Goal: Task Accomplishment & Management: Manage account settings

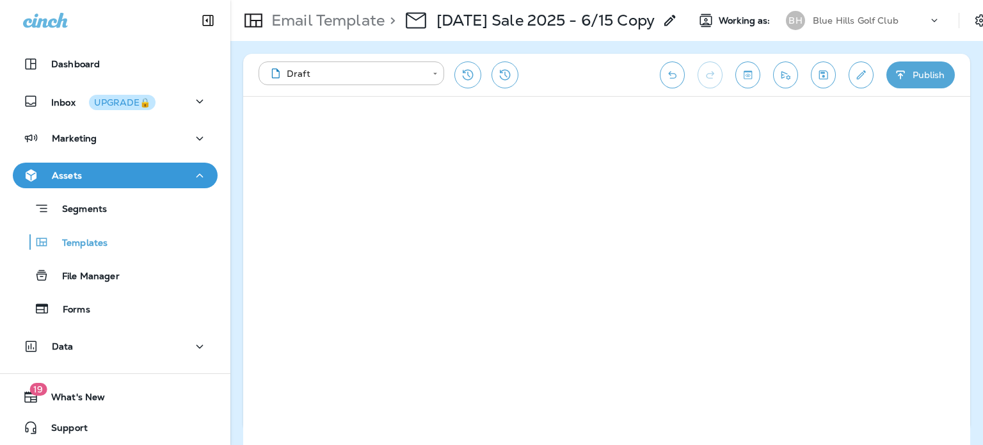
click at [818, 78] on icon "Save" at bounding box center [823, 75] width 13 height 13
click at [794, 79] on button "Send test email" at bounding box center [785, 74] width 25 height 27
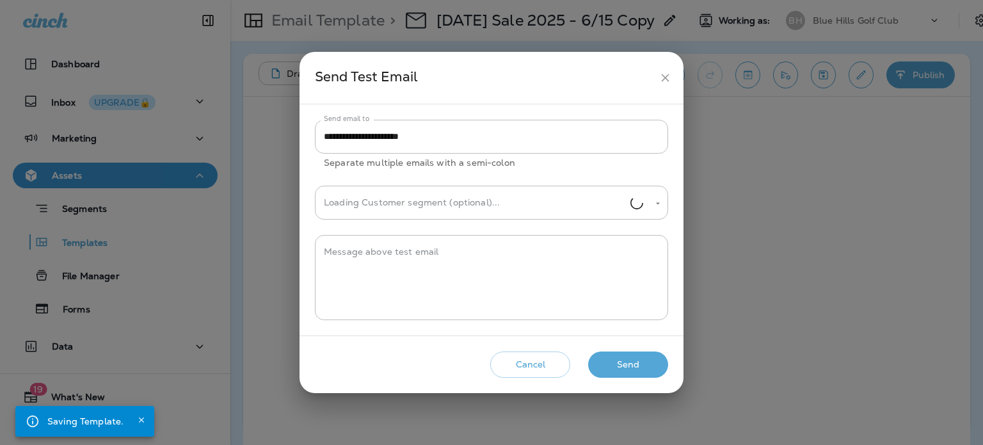
click at [633, 363] on button "Send" at bounding box center [628, 364] width 80 height 26
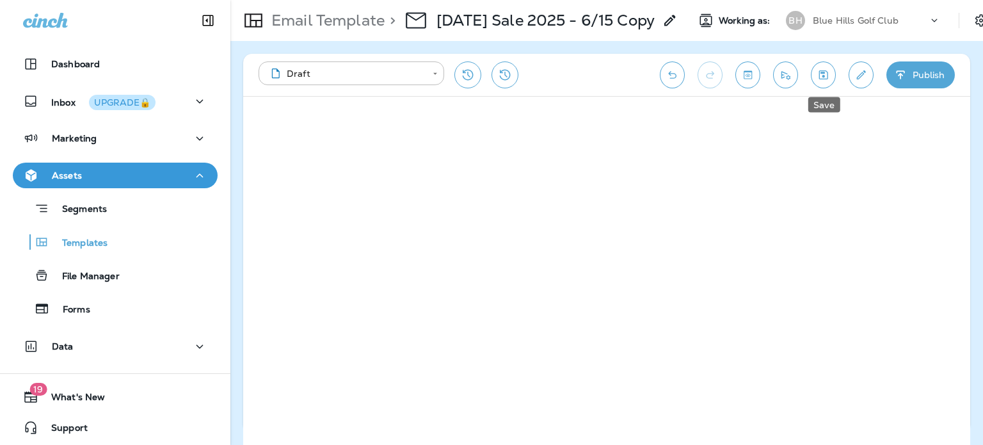
click at [825, 71] on icon "Save" at bounding box center [823, 75] width 13 height 13
click at [786, 74] on icon "Send test email" at bounding box center [785, 75] width 13 height 13
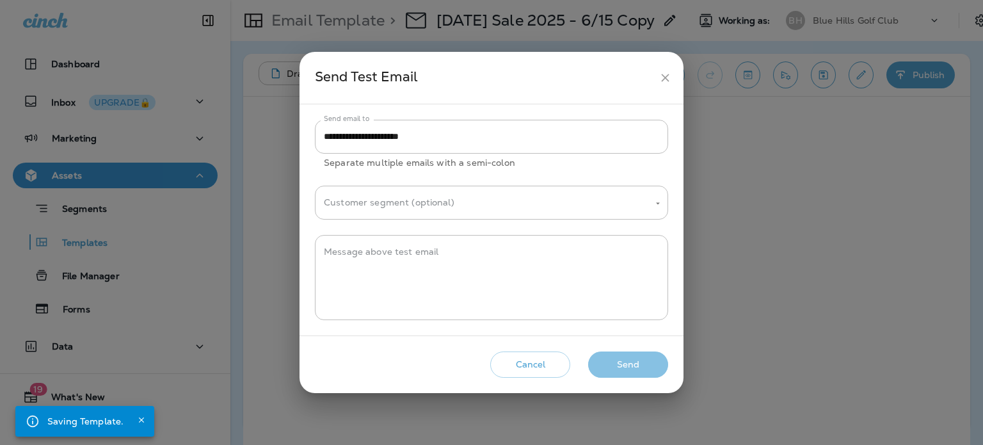
click at [615, 362] on button "Send" at bounding box center [628, 364] width 80 height 26
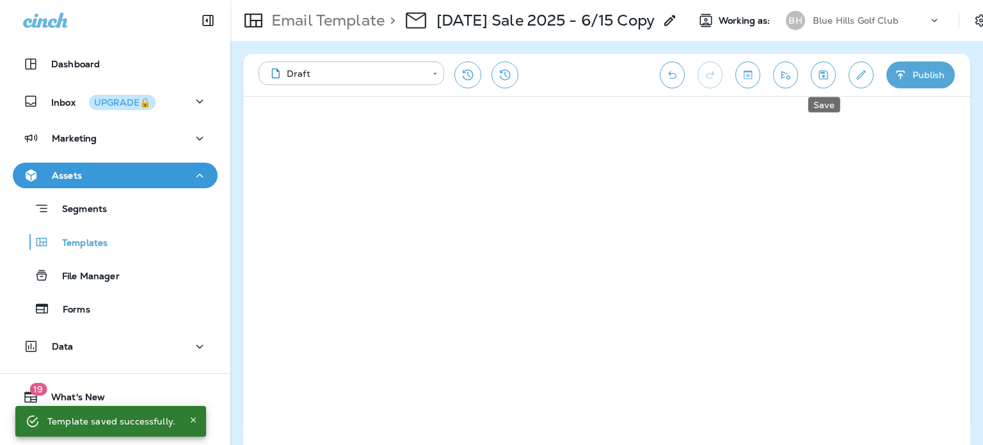
click at [823, 74] on icon "Save" at bounding box center [824, 74] width 9 height 9
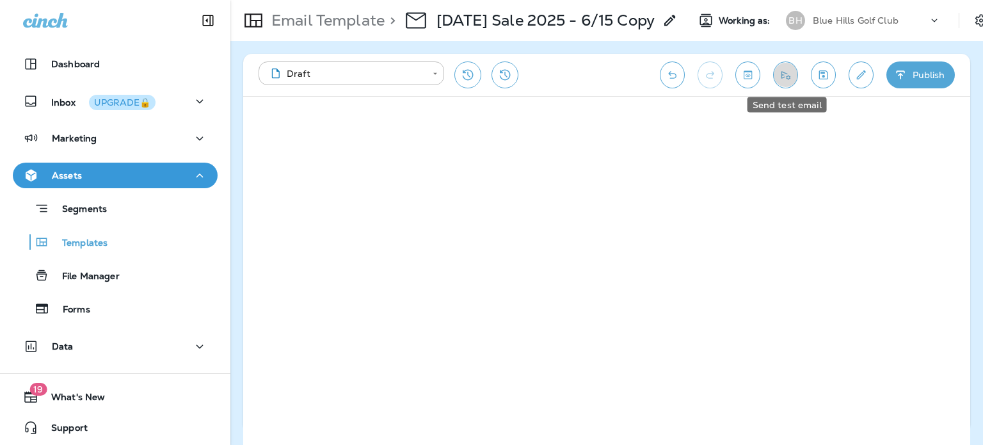
click at [789, 76] on icon "Send test email" at bounding box center [786, 75] width 9 height 8
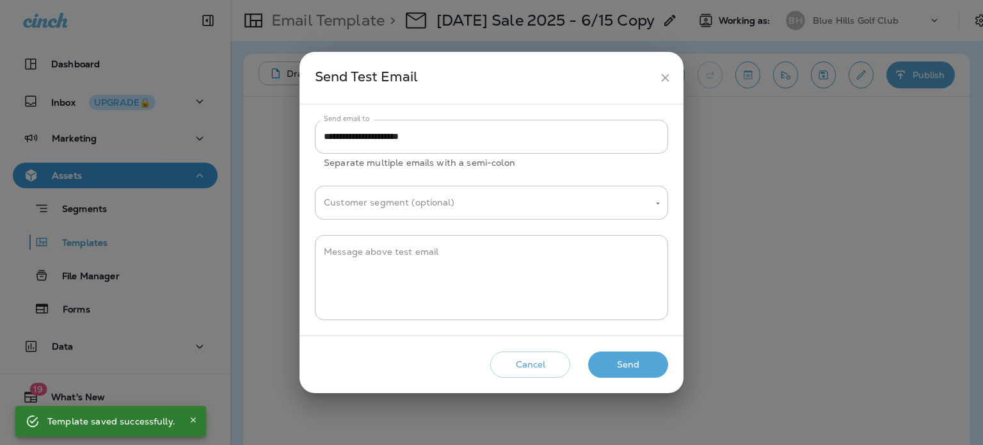
click at [633, 365] on button "Send" at bounding box center [628, 364] width 80 height 26
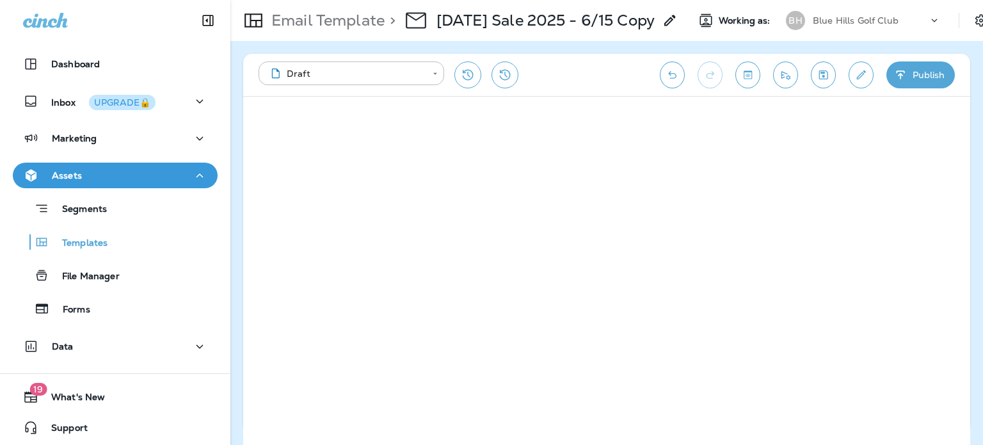
click at [521, 15] on p "[DATE] Sale 2025 - 6/15 Copy" at bounding box center [546, 20] width 218 height 19
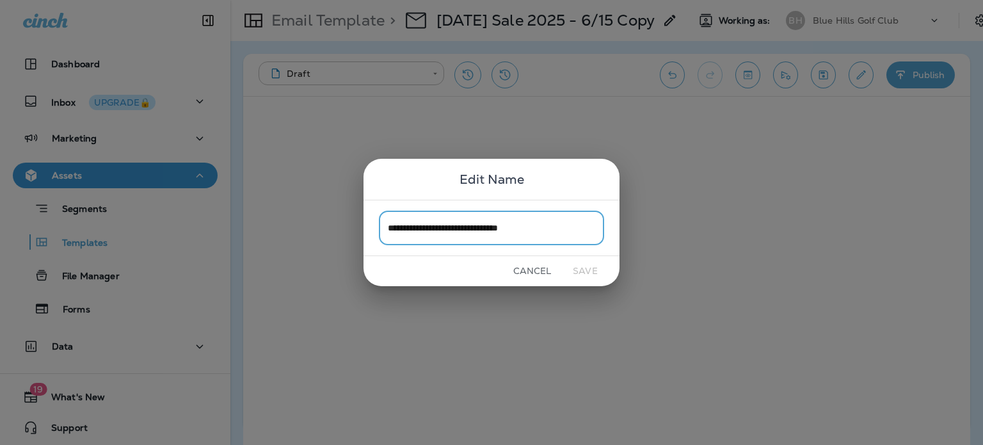
click at [421, 222] on input "**********" at bounding box center [491, 228] width 225 height 34
drag, startPoint x: 401, startPoint y: 230, endPoint x: 338, endPoint y: 227, distance: 62.8
click at [339, 227] on div "**********" at bounding box center [491, 222] width 983 height 445
type input "**********"
click at [599, 269] on button "Save" at bounding box center [585, 271] width 48 height 20
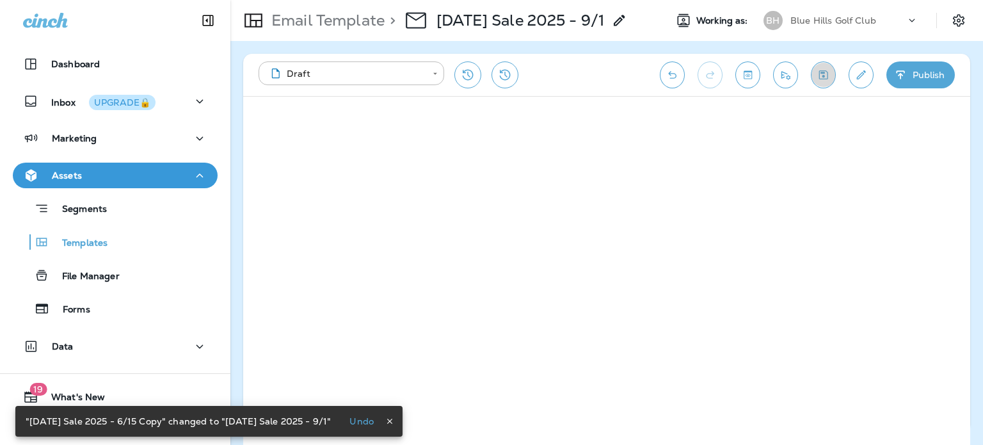
click at [827, 76] on icon "Save" at bounding box center [823, 75] width 13 height 13
click at [791, 74] on icon "Send test email" at bounding box center [785, 75] width 13 height 13
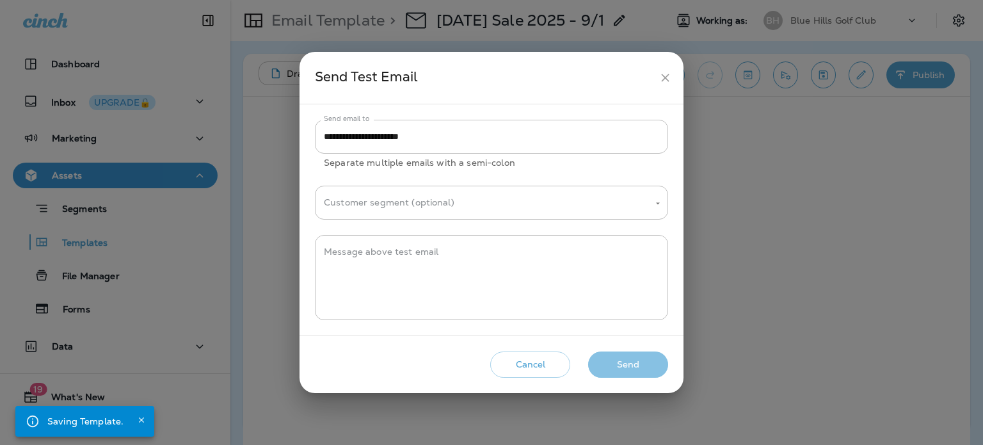
click at [640, 364] on button "Send" at bounding box center [628, 364] width 80 height 26
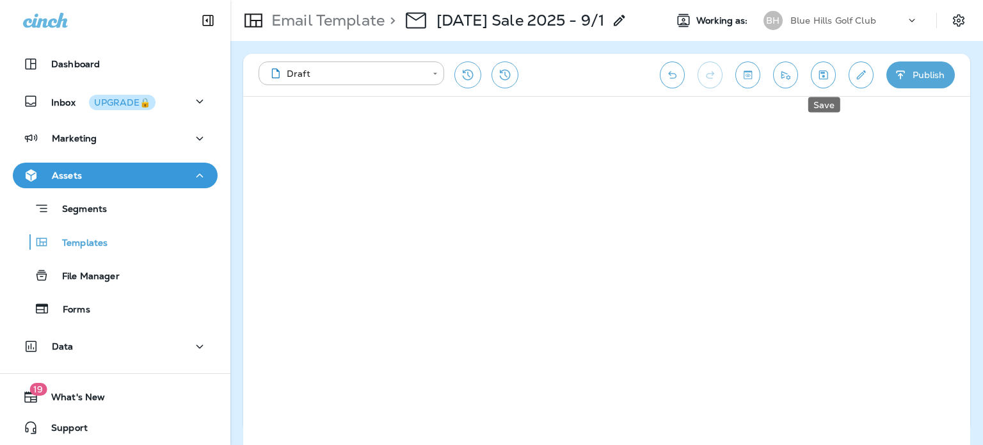
click at [825, 74] on icon "Save" at bounding box center [823, 75] width 13 height 13
click at [786, 81] on button "Send test email" at bounding box center [785, 74] width 25 height 27
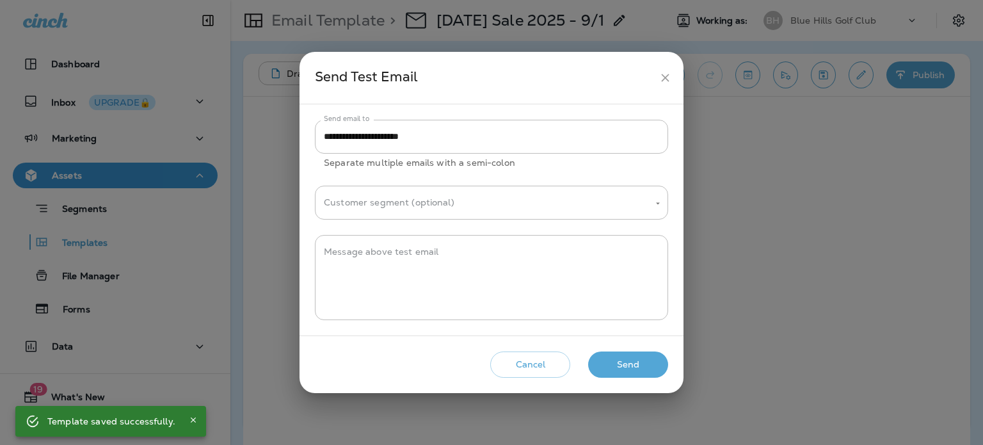
click at [647, 359] on button "Send" at bounding box center [628, 364] width 80 height 26
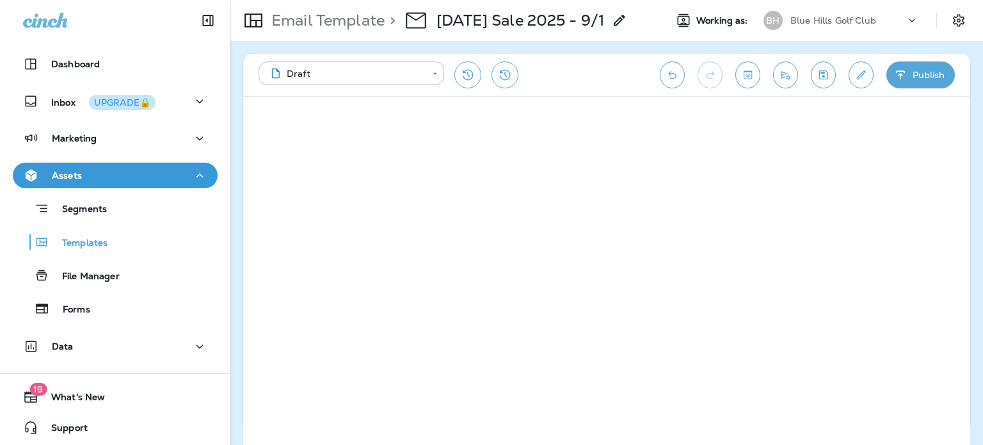
click at [815, 76] on button "Save" at bounding box center [823, 74] width 25 height 27
click at [780, 74] on icon "Send test email" at bounding box center [785, 75] width 13 height 13
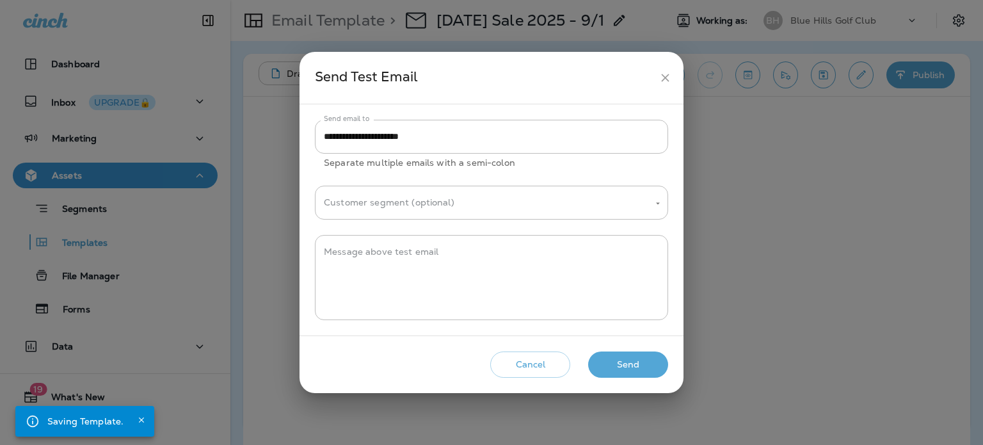
click at [640, 366] on button "Send" at bounding box center [628, 364] width 80 height 26
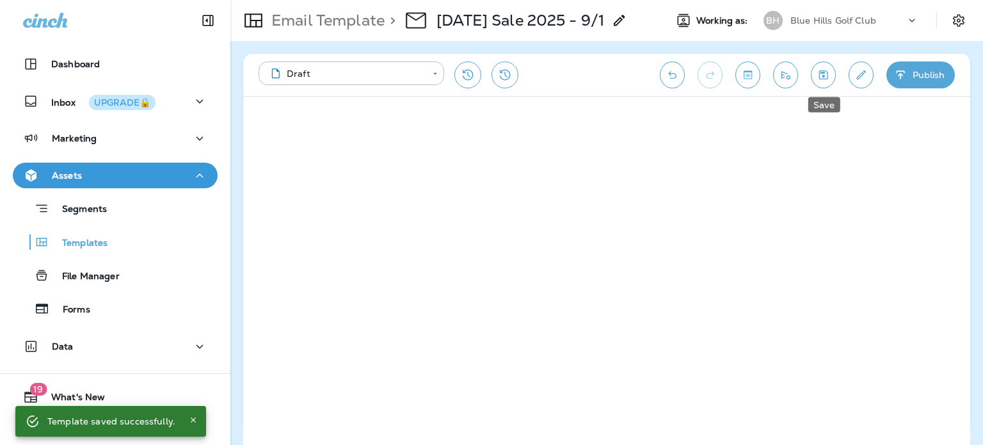
click at [828, 79] on icon "Save" at bounding box center [823, 75] width 13 height 13
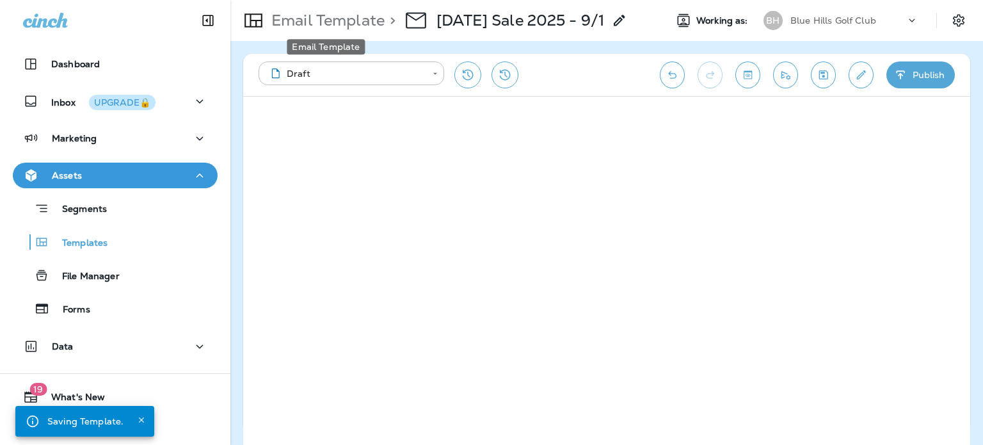
click at [359, 17] on p "Email Template" at bounding box center [325, 20] width 118 height 19
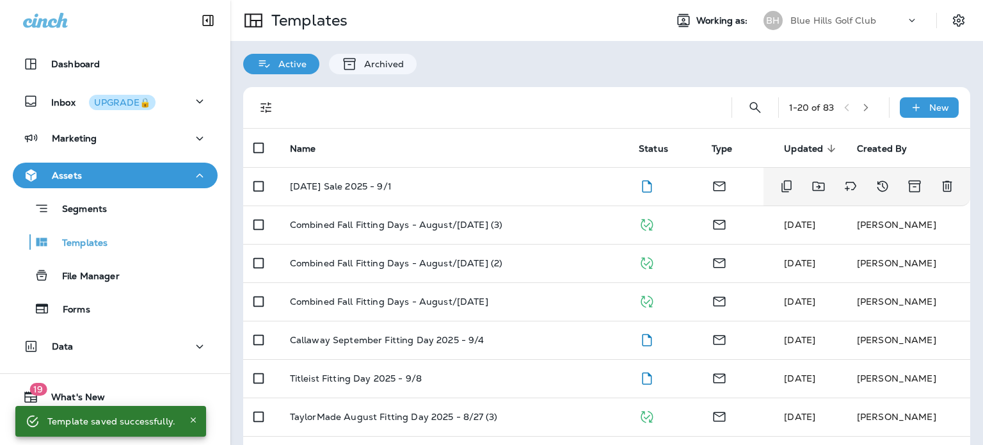
click at [481, 186] on div "[DATE] Sale 2025 - 9/1" at bounding box center [454, 186] width 328 height 10
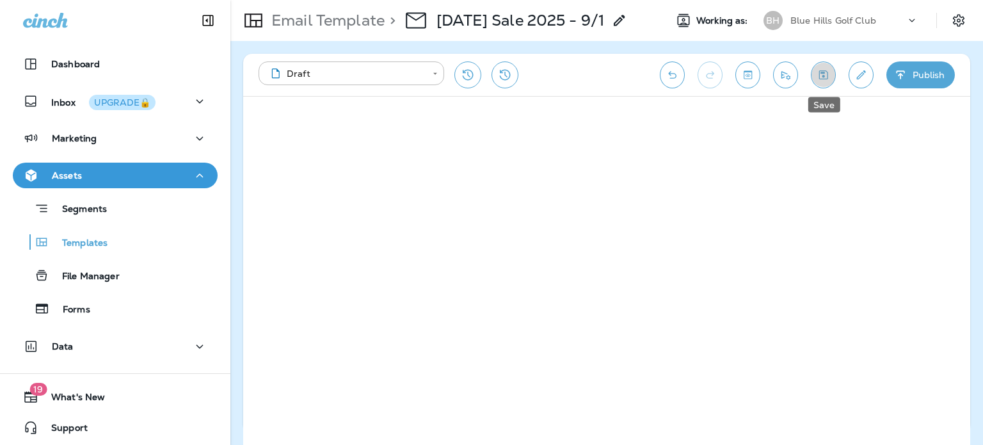
click at [824, 67] on button "Save" at bounding box center [823, 74] width 25 height 27
click at [784, 74] on icon "Send test email" at bounding box center [786, 75] width 9 height 8
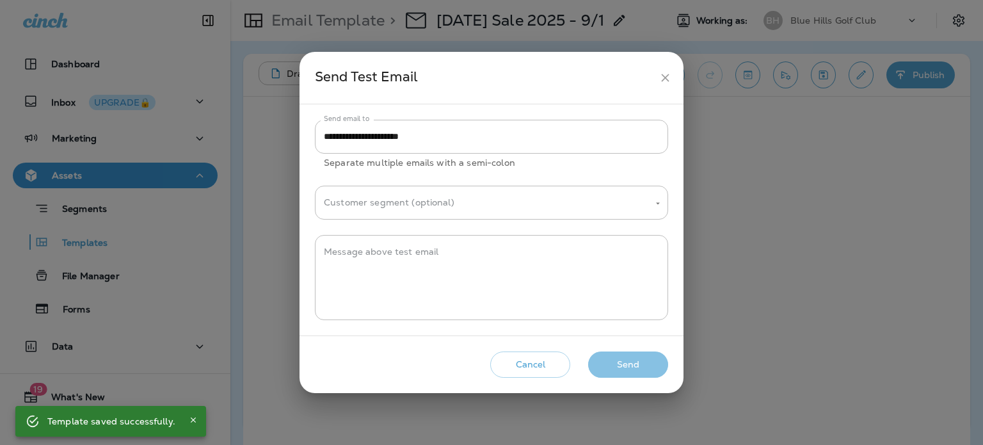
click at [644, 360] on button "Send" at bounding box center [628, 364] width 80 height 26
